Goal: Information Seeking & Learning: Learn about a topic

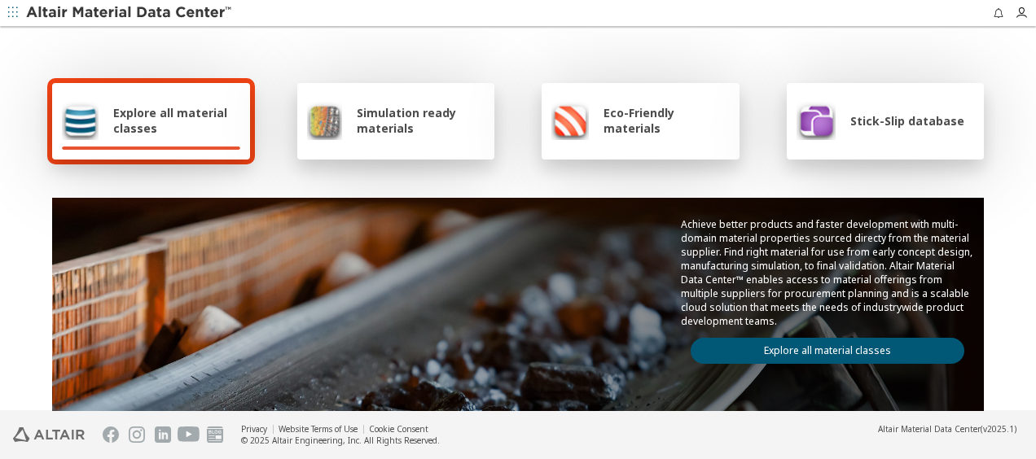
click at [394, 120] on span "Simulation ready materials" at bounding box center [421, 120] width 128 height 31
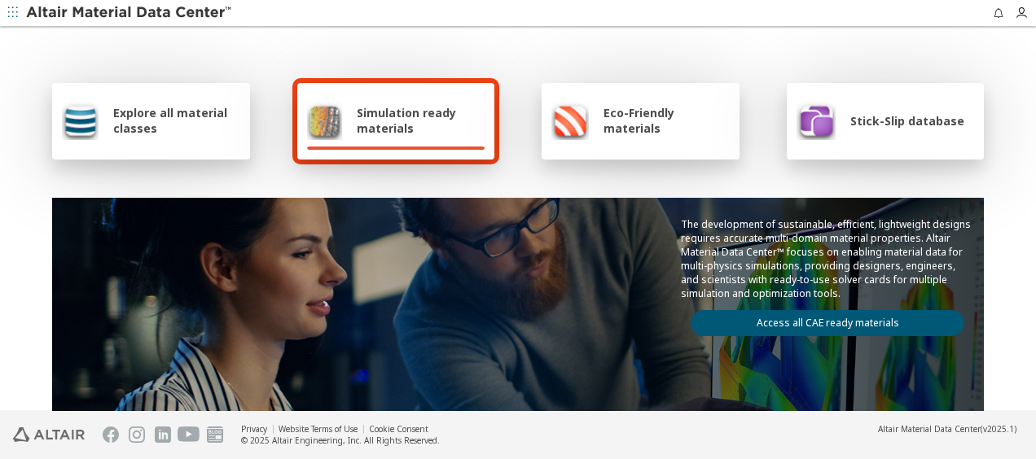
click at [829, 313] on link "Access all CAE ready materials" at bounding box center [827, 323] width 274 height 26
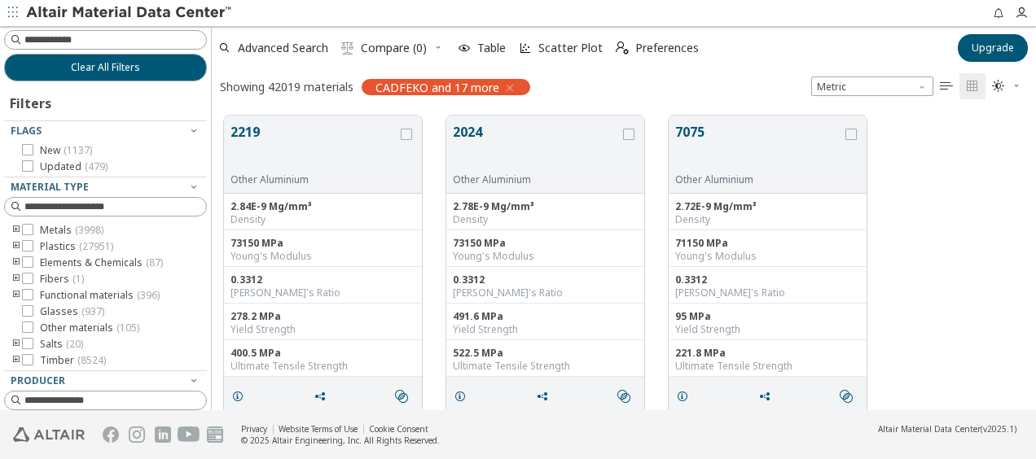
scroll to position [295, 812]
click at [74, 40] on input at bounding box center [106, 40] width 199 height 18
type input "****"
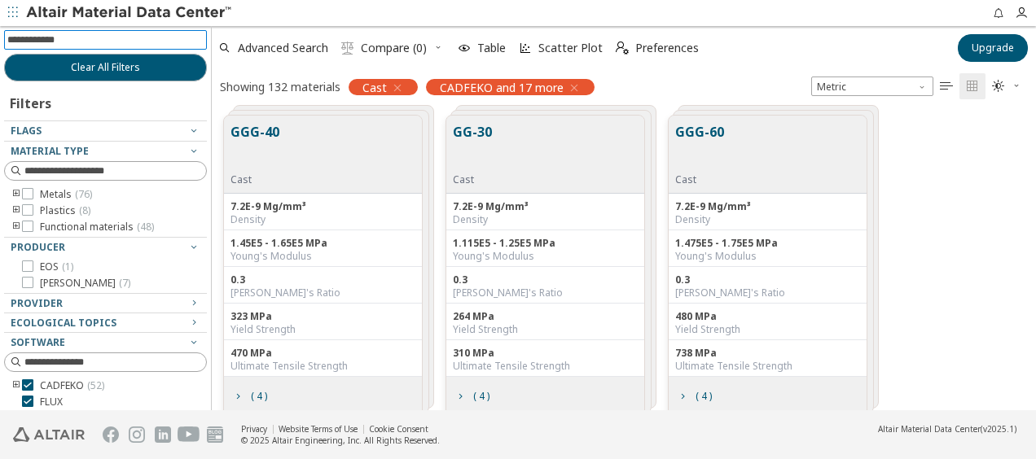
scroll to position [81, 0]
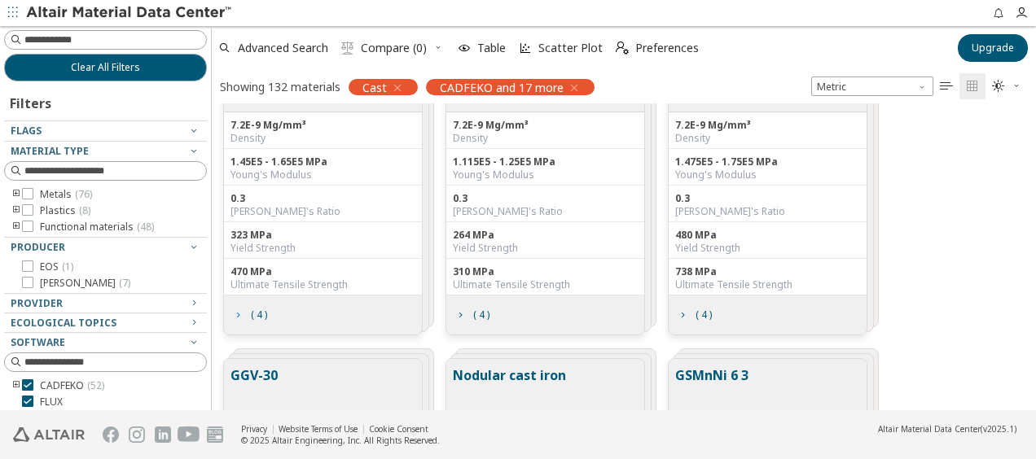
click at [239, 315] on icon "grid" at bounding box center [237, 315] width 13 height 13
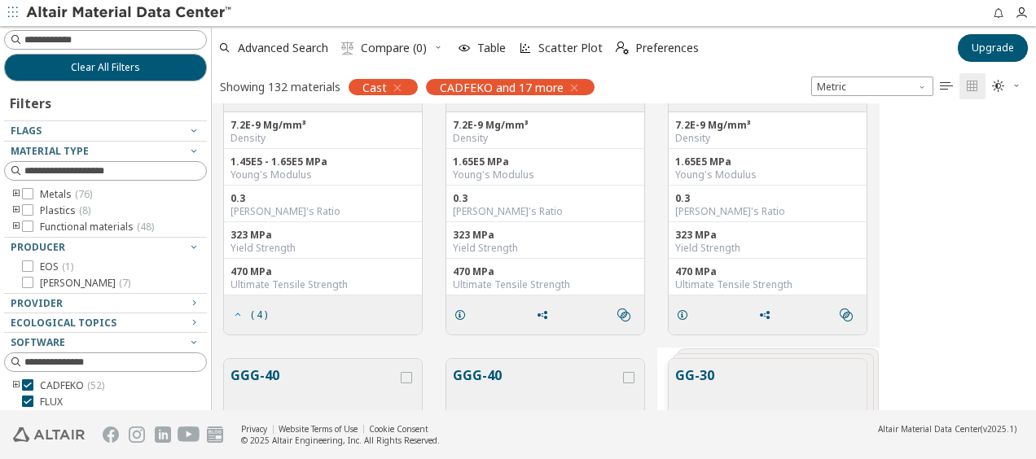
click at [263, 313] on span "( 4 )" at bounding box center [259, 315] width 16 height 10
